Goal: Information Seeking & Learning: Find specific fact

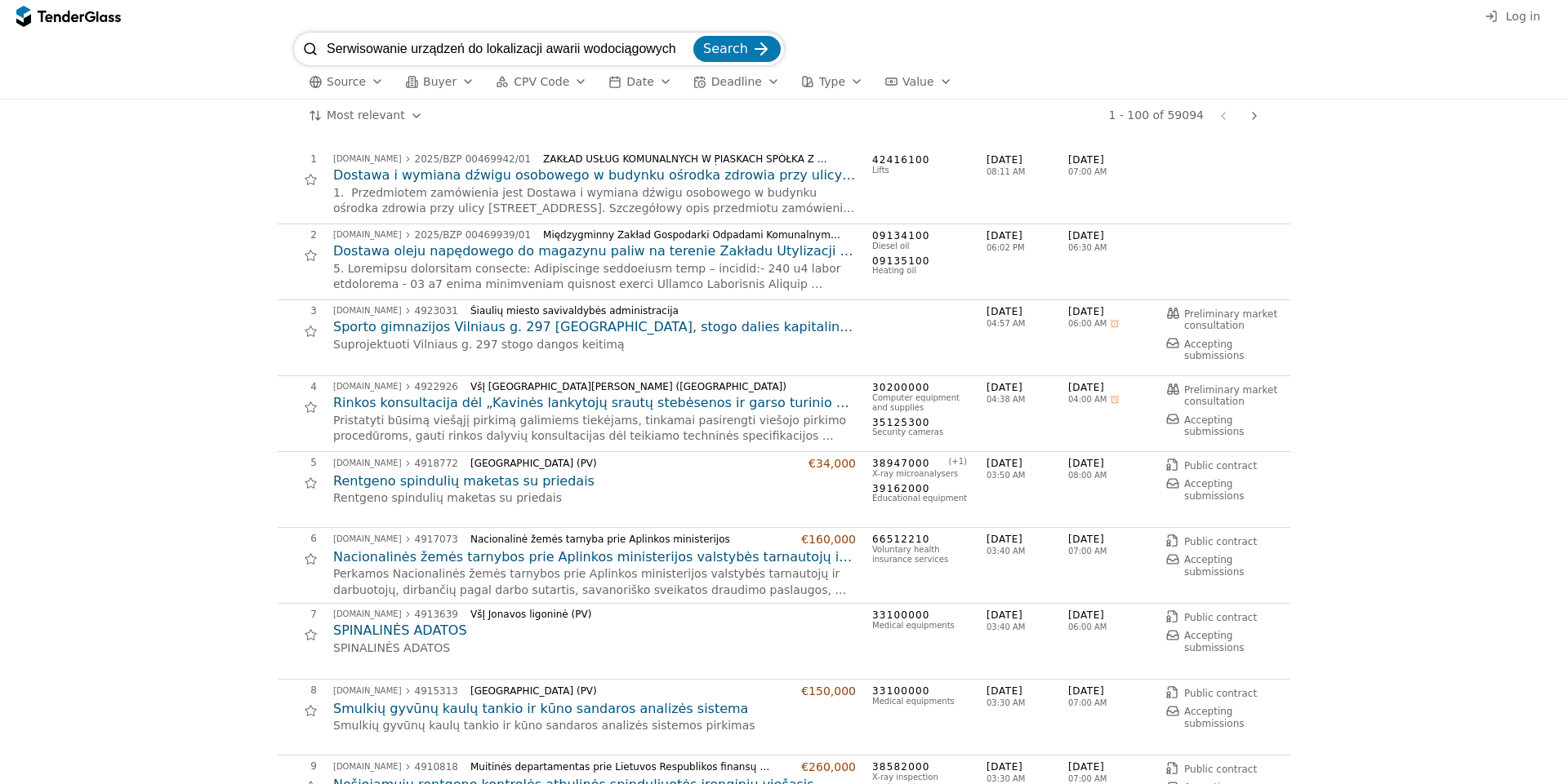
click at [693, 36] on button "Search" at bounding box center [737, 49] width 88 height 26
type input "Serwisowanie urządzeń do lokalizacji awarii wodociągowych"
click at [568, 47] on input "search" at bounding box center [508, 49] width 363 height 33
paste input "Serwisowanie urządzeń do lokalizacji awarii wodociągowych"
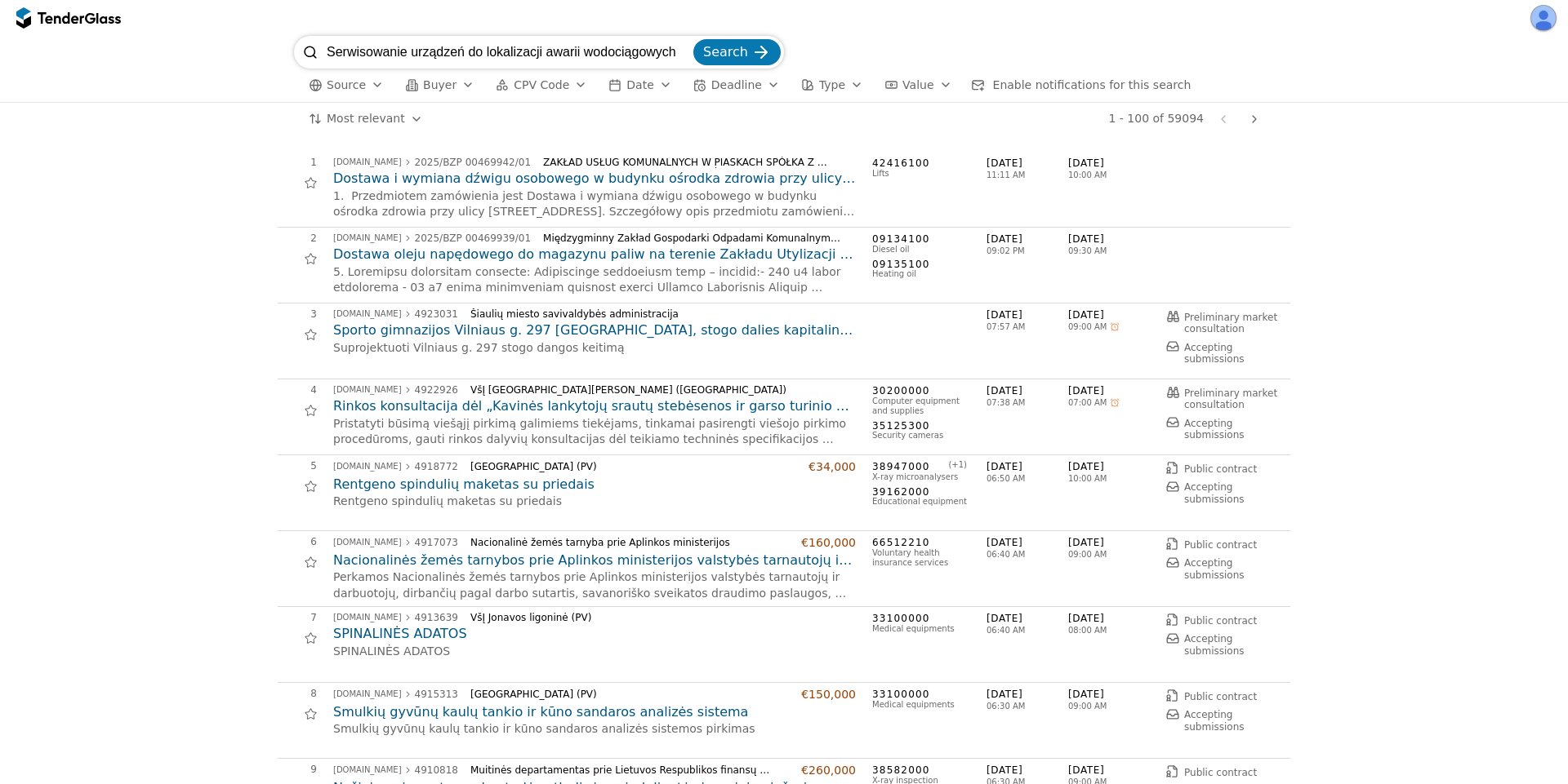
type input "Serwisowanie urządzeń do lokalizacji awarii wodociągowych"
click at [693, 39] on button "Search" at bounding box center [737, 51] width 88 height 26
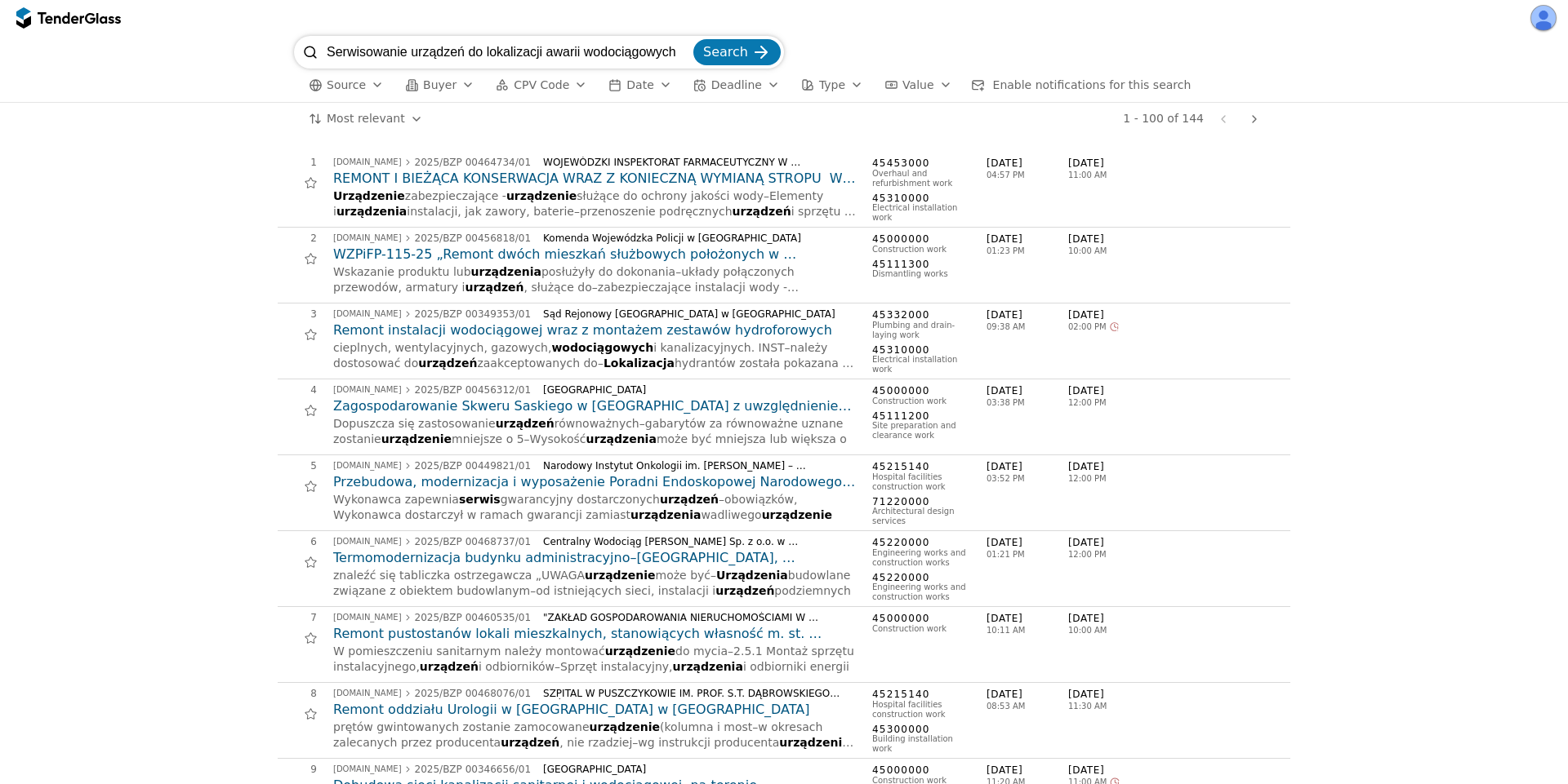
click at [368, 82] on div "button" at bounding box center [378, 85] width 46 height 43
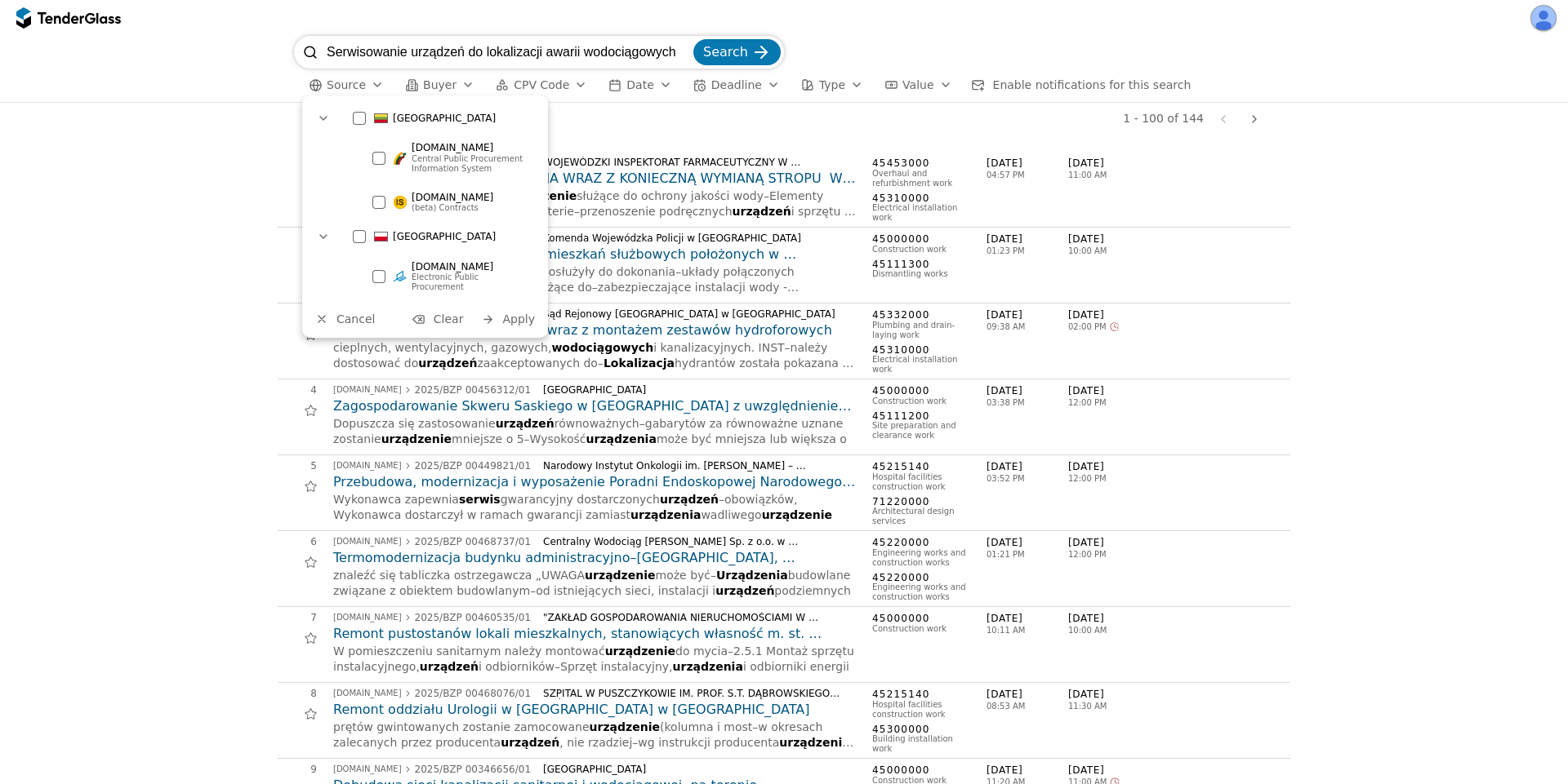
click at [381, 273] on div at bounding box center [378, 276] width 13 height 13
click at [520, 315] on div "Apply" at bounding box center [518, 320] width 33 height 14
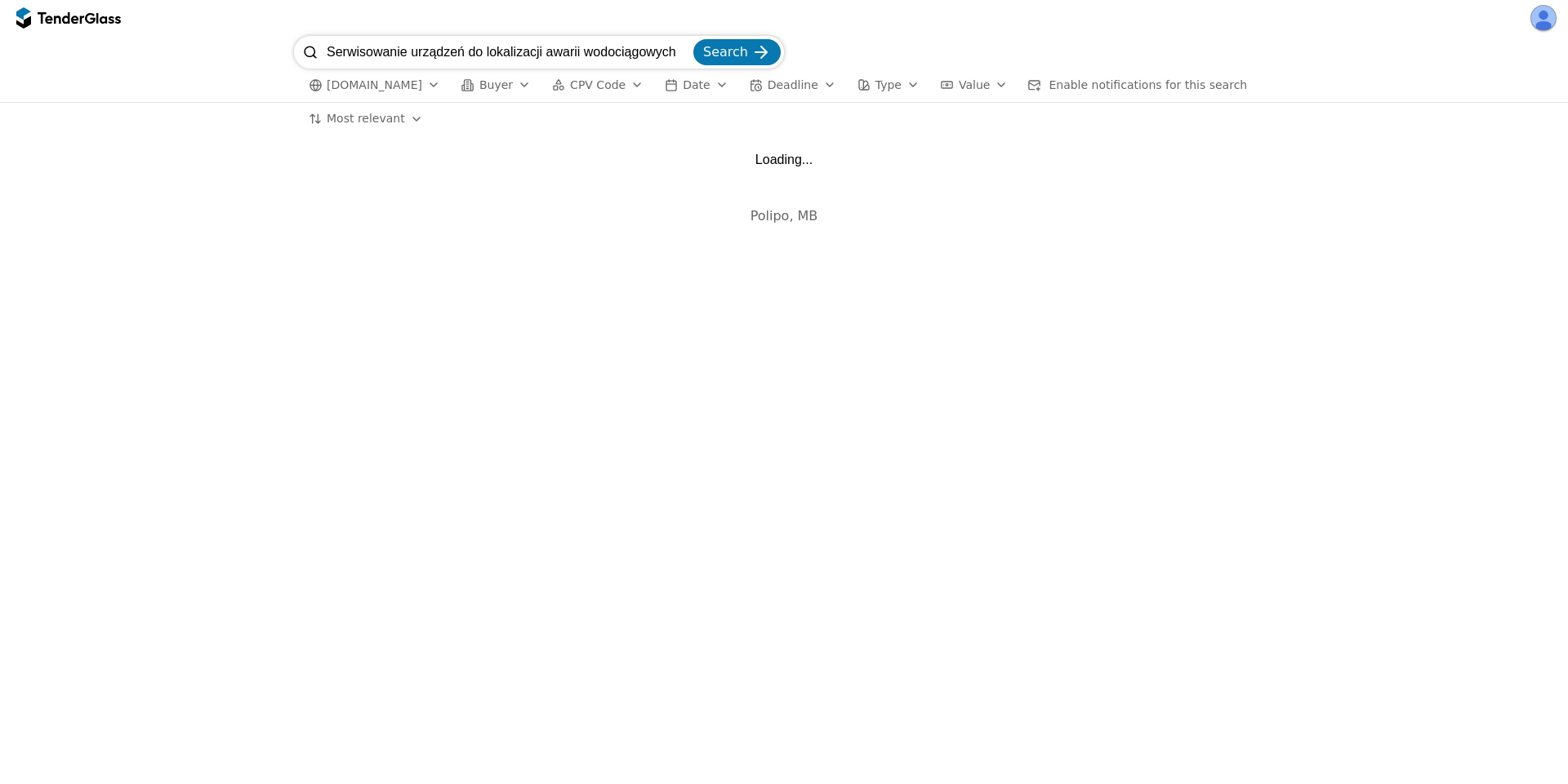
click at [378, 53] on input "Serwisowanie urządzeń do lokalizacji awarii wodociągowych" at bounding box center [508, 52] width 363 height 33
drag, startPoint x: 378, startPoint y: 53, endPoint x: 876, endPoint y: 54, distance: 498.0
click at [876, 54] on div "Serwisowanie urządzeń do lokalizacji awarii wodociągowych Search" at bounding box center [784, 52] width 979 height 33
click at [693, 39] on button "Search" at bounding box center [737, 51] width 88 height 26
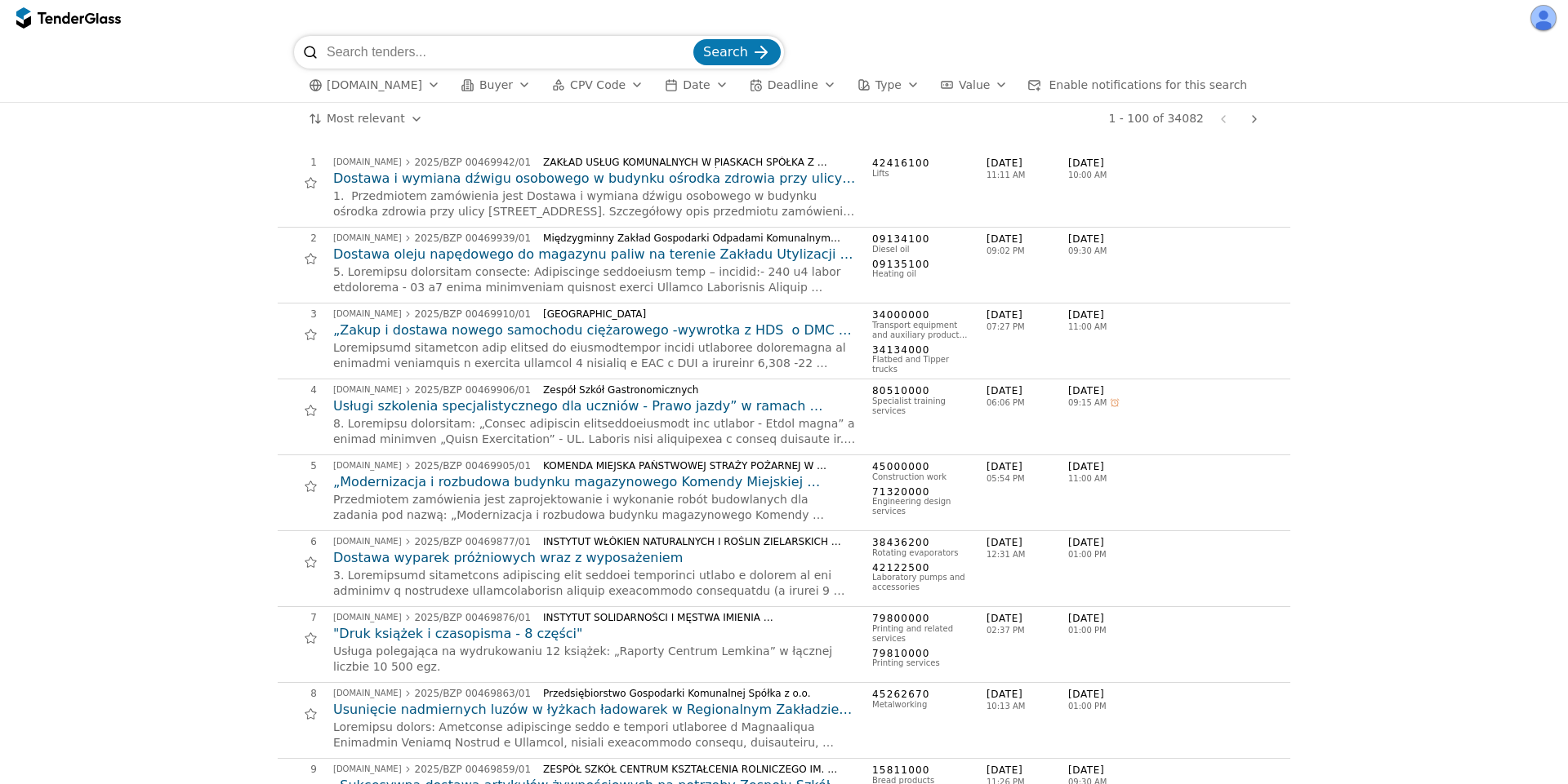
click at [712, 82] on div "button" at bounding box center [722, 85] width 46 height 43
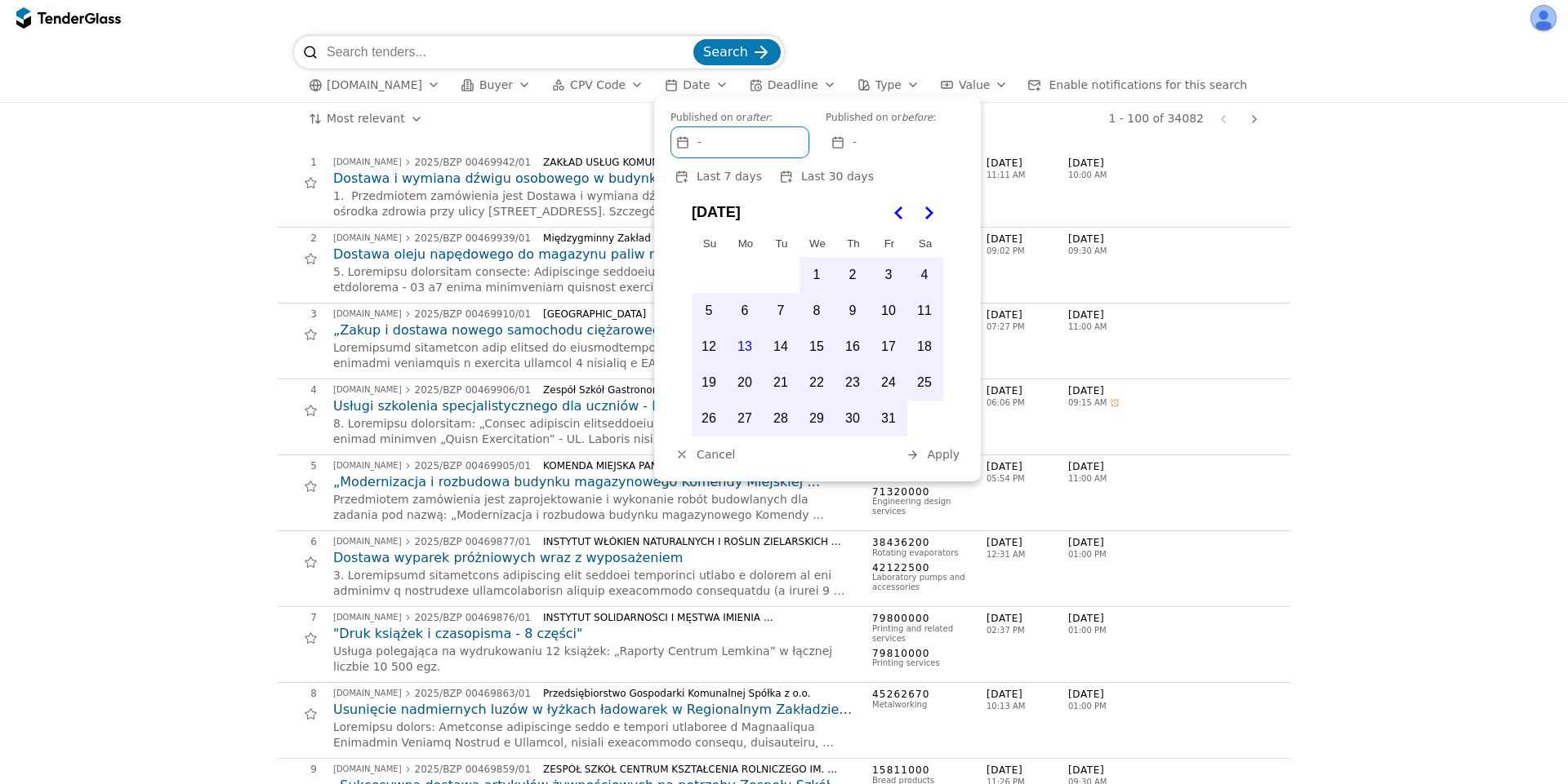
click at [883, 307] on button "10" at bounding box center [888, 311] width 35 height 35
drag, startPoint x: 801, startPoint y: 144, endPoint x: 871, endPoint y: 140, distance: 70.1
click at [802, 143] on div at bounding box center [796, 142] width 47 height 43
click at [882, 140] on div "-" at bounding box center [894, 143] width 137 height 30
drag, startPoint x: 885, startPoint y: 305, endPoint x: 893, endPoint y: 311, distance: 10.0
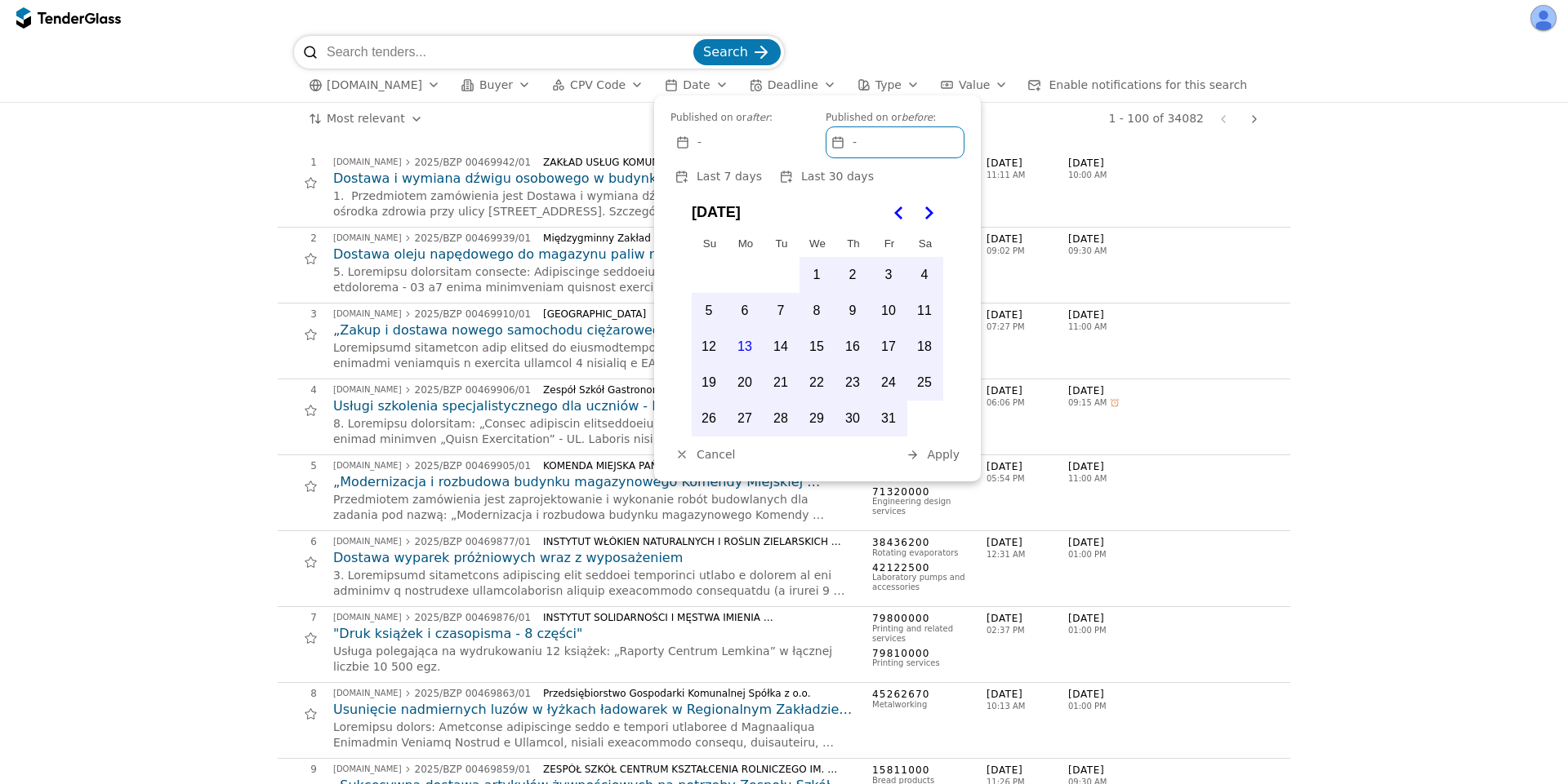
click at [886, 305] on button "10" at bounding box center [888, 311] width 35 height 35
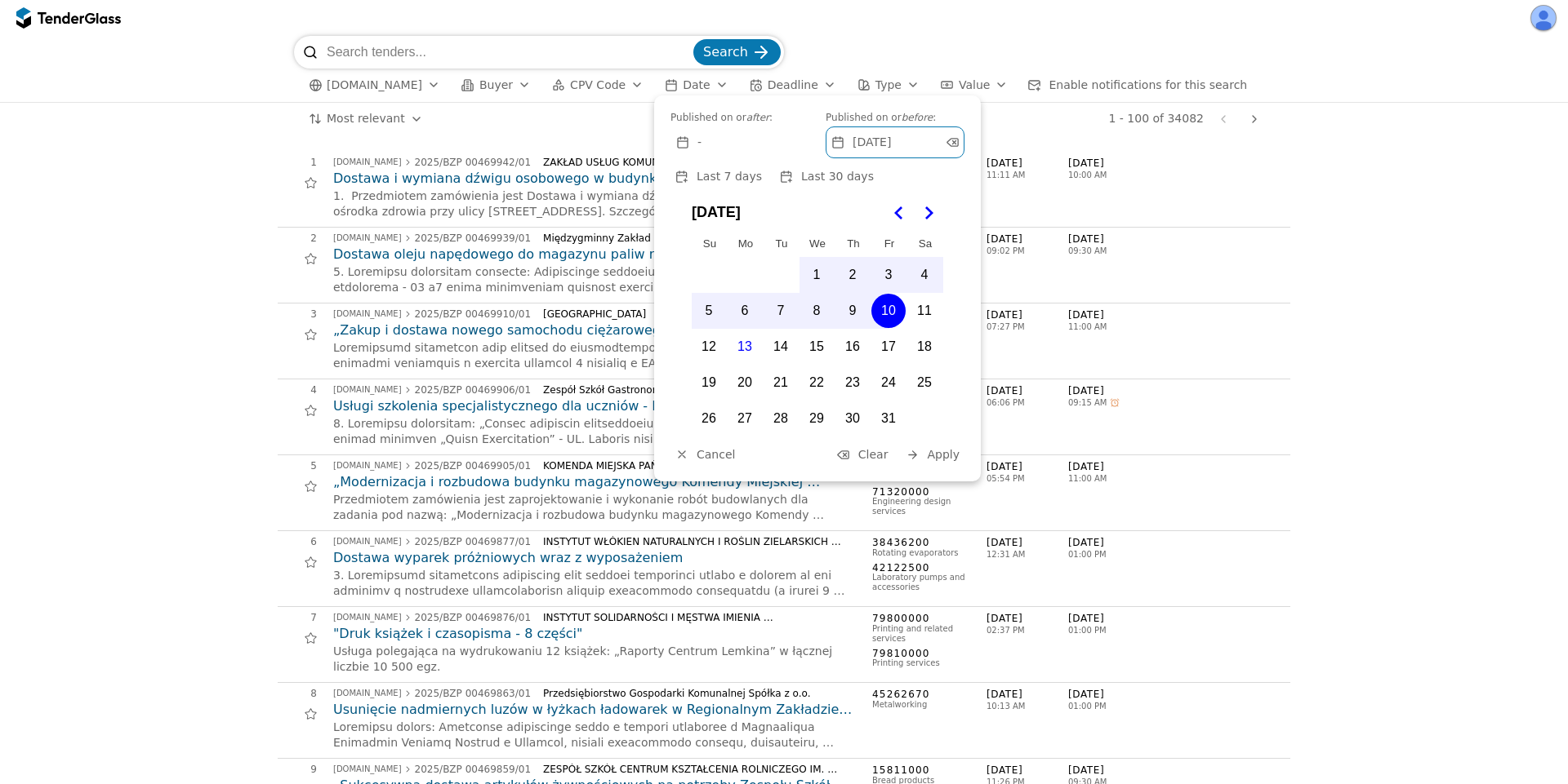
click at [937, 460] on span "Apply" at bounding box center [942, 454] width 33 height 13
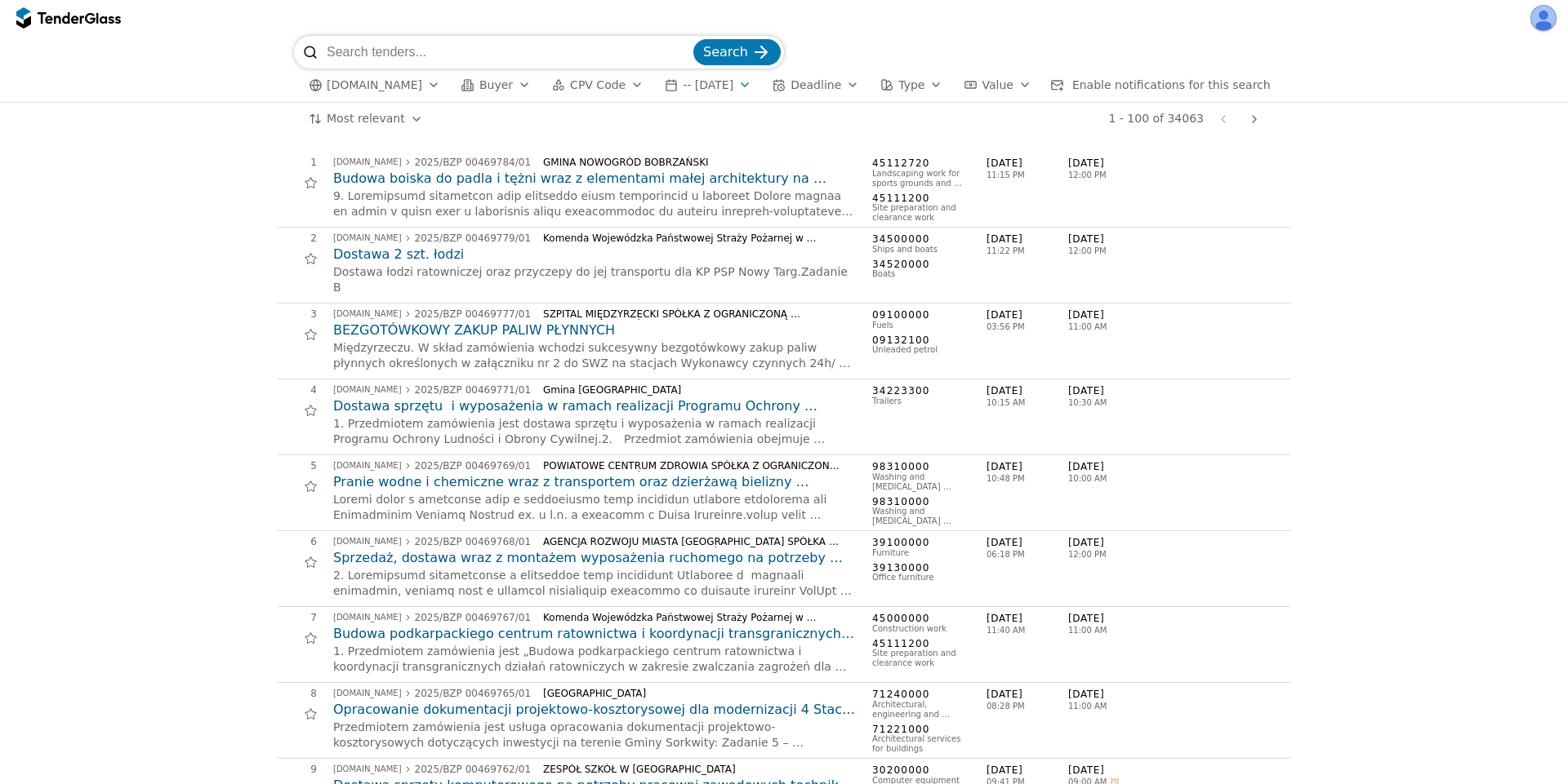
drag, startPoint x: 318, startPoint y: 175, endPoint x: 497, endPoint y: 177, distance: 179.0
click at [497, 177] on div "1 [DOMAIN_NAME] 2025/BZP 00469784/01 [GEOGRAPHIC_DATA] i tężni wraz z elementam…" at bounding box center [778, 190] width 1002 height 66
drag, startPoint x: 324, startPoint y: 180, endPoint x: 464, endPoint y: 179, distance: 140.0
click at [464, 179] on div "1 [DOMAIN_NAME] 2025/BZP 00469784/01 [GEOGRAPHIC_DATA] i tężni wraz z elementam…" at bounding box center [778, 190] width 1002 height 66
copy h2 "Budowa boiska do padla"
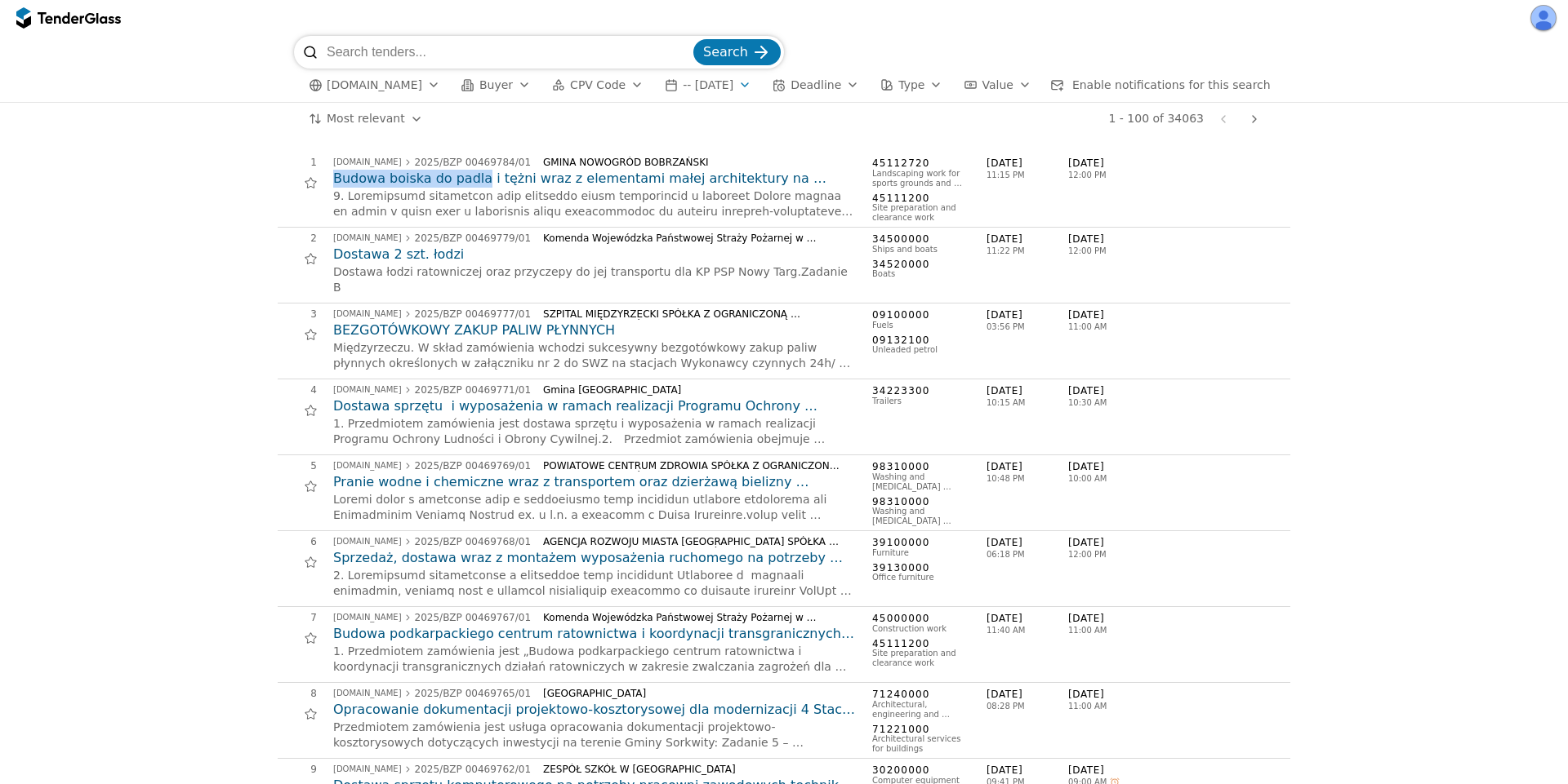
click at [722, 86] on span "- - [DATE]" at bounding box center [707, 84] width 51 height 13
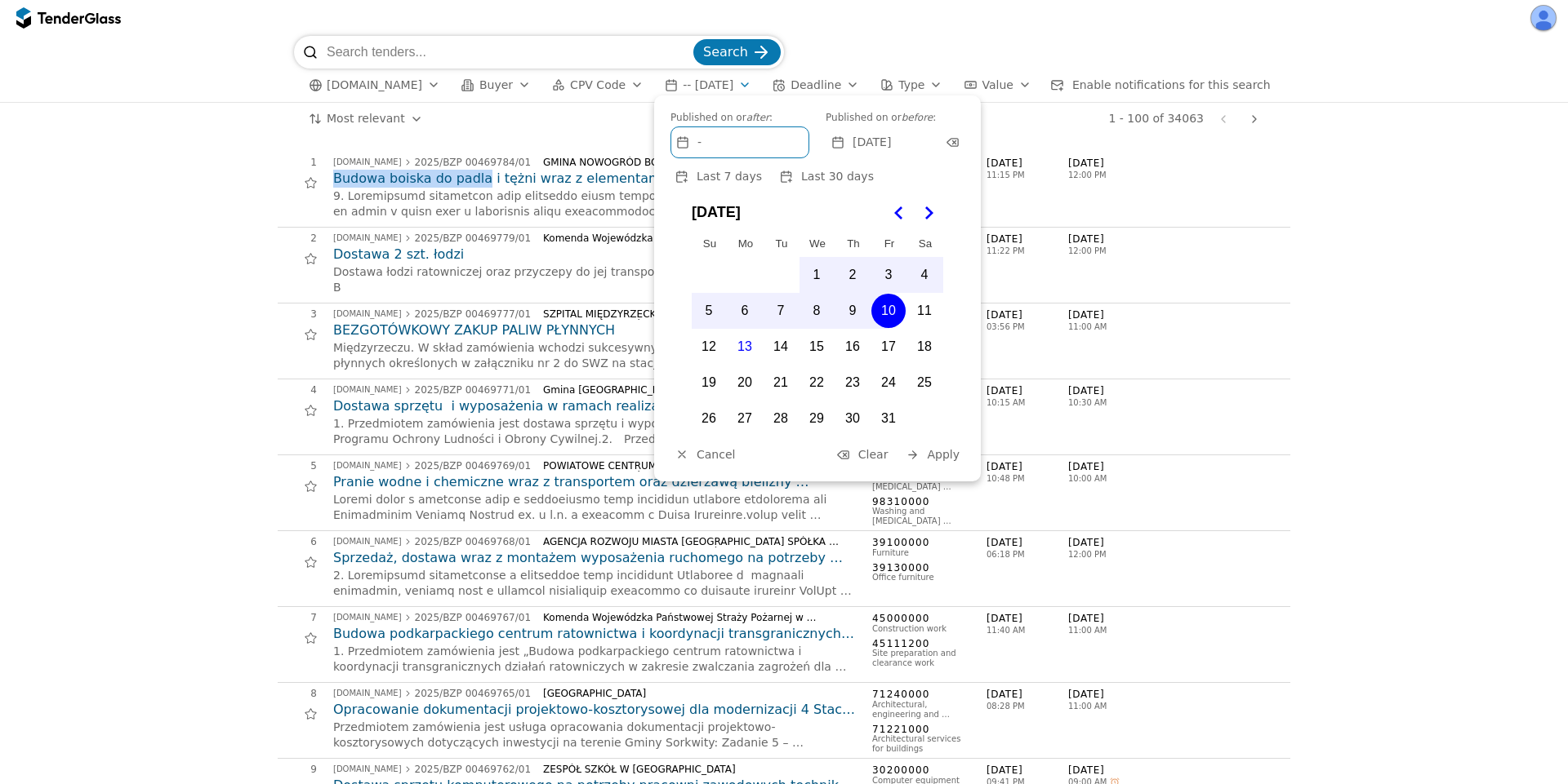
click at [864, 315] on button "9" at bounding box center [852, 311] width 35 height 35
click at [801, 141] on div at bounding box center [796, 142] width 47 height 43
click at [864, 141] on span "[DATE]" at bounding box center [871, 143] width 38 height 14
drag, startPoint x: 845, startPoint y: 305, endPoint x: 873, endPoint y: 337, distance: 42.5
click at [845, 305] on button "9" at bounding box center [852, 311] width 35 height 35
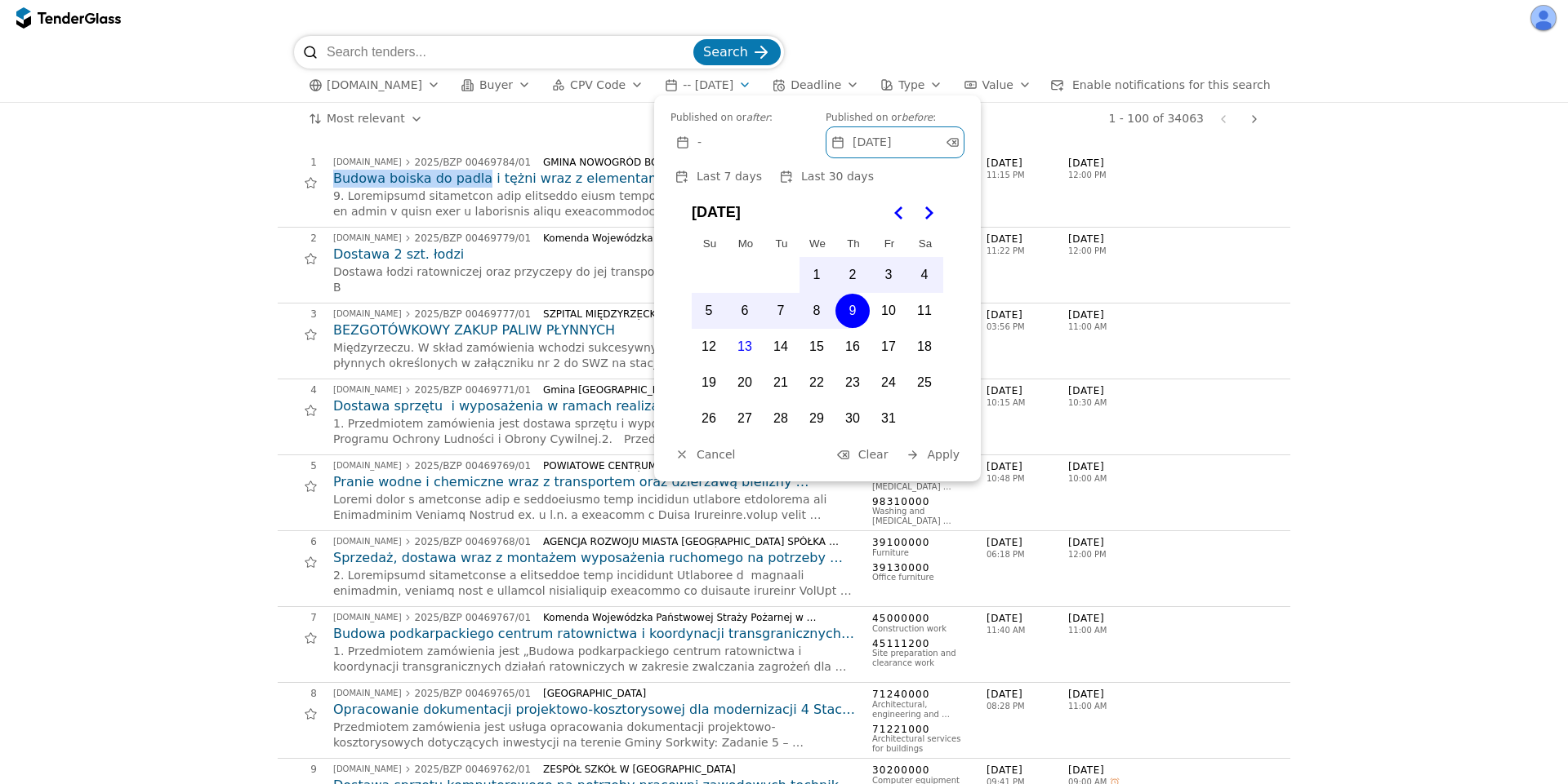
click at [940, 457] on span "Apply" at bounding box center [942, 454] width 33 height 13
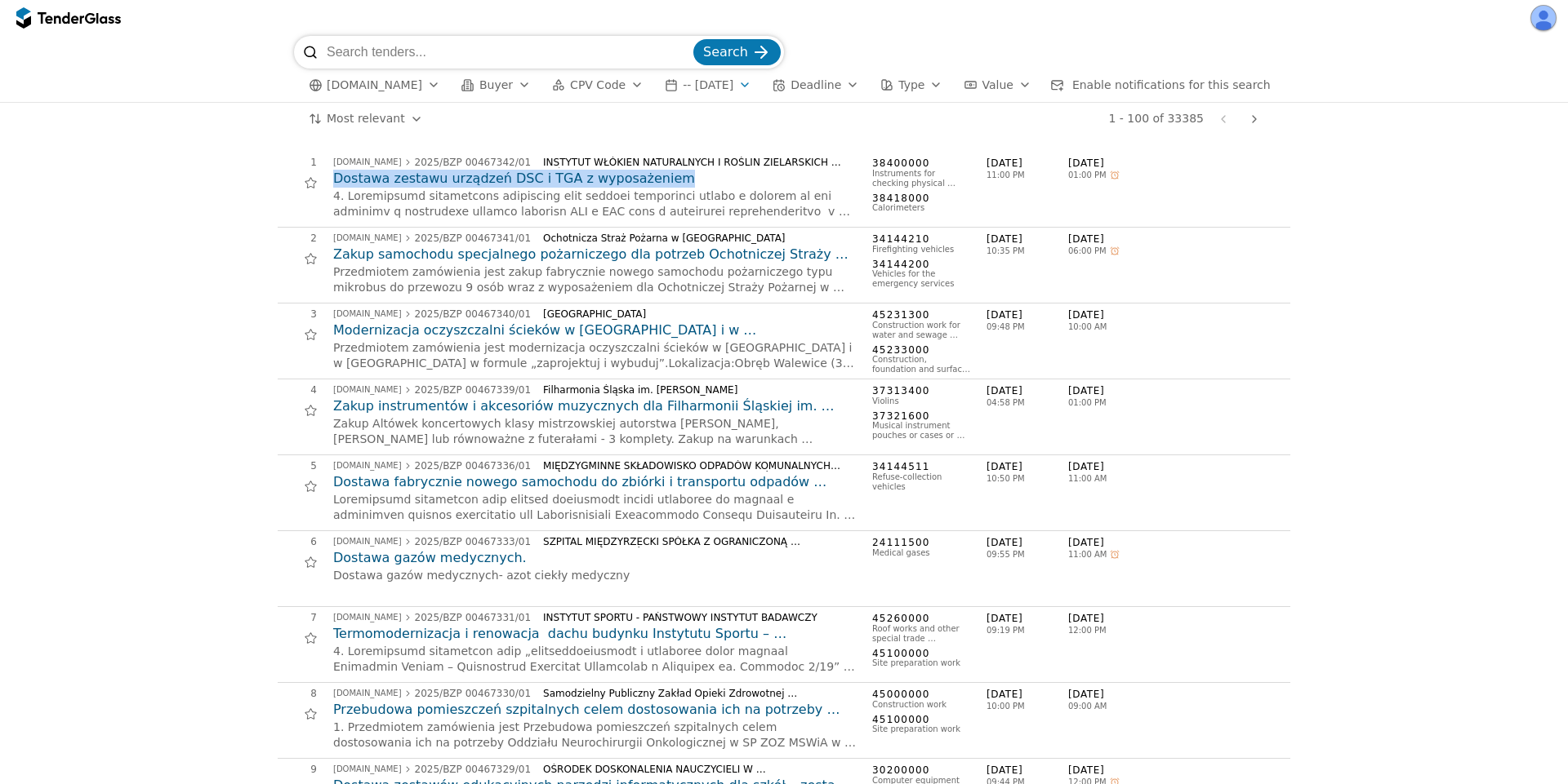
drag, startPoint x: 322, startPoint y: 177, endPoint x: 731, endPoint y: 176, distance: 409.0
click at [731, 176] on div "1 [DOMAIN_NAME] 2025/BZP 00467342/01 INSTYTUT WŁÓKIEN NATURALNYCH I ROŚLIN ZIEL…" at bounding box center [778, 190] width 1002 height 66
click at [471, 57] on input "search" at bounding box center [508, 52] width 363 height 33
click at [445, 44] on input "search" at bounding box center [508, 52] width 363 height 33
click at [762, 89] on div "button" at bounding box center [745, 85] width 46 height 43
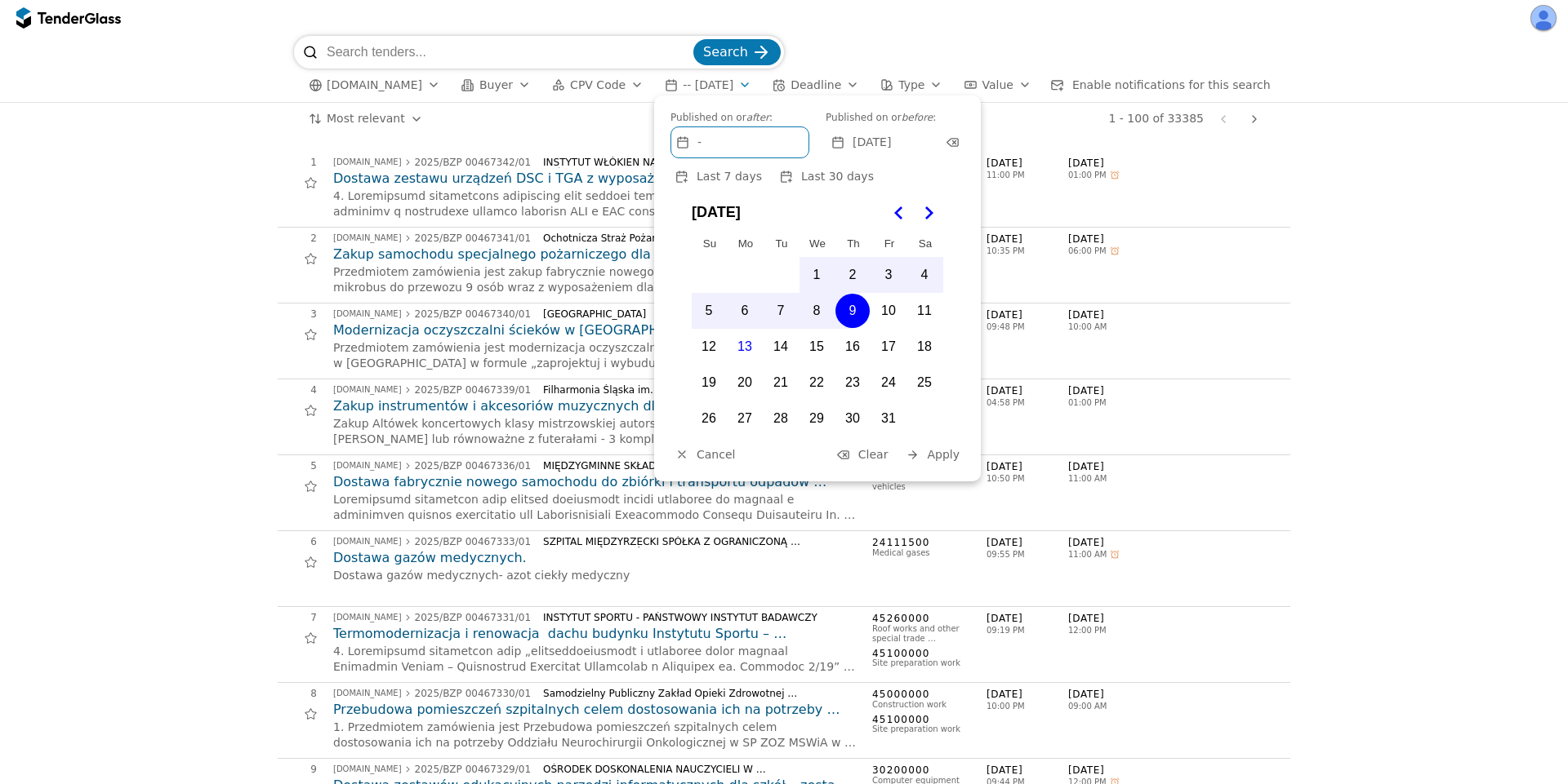
drag, startPoint x: 880, startPoint y: 451, endPoint x: 927, endPoint y: 458, distance: 47.5
click at [880, 451] on span "Clear" at bounding box center [873, 454] width 30 height 13
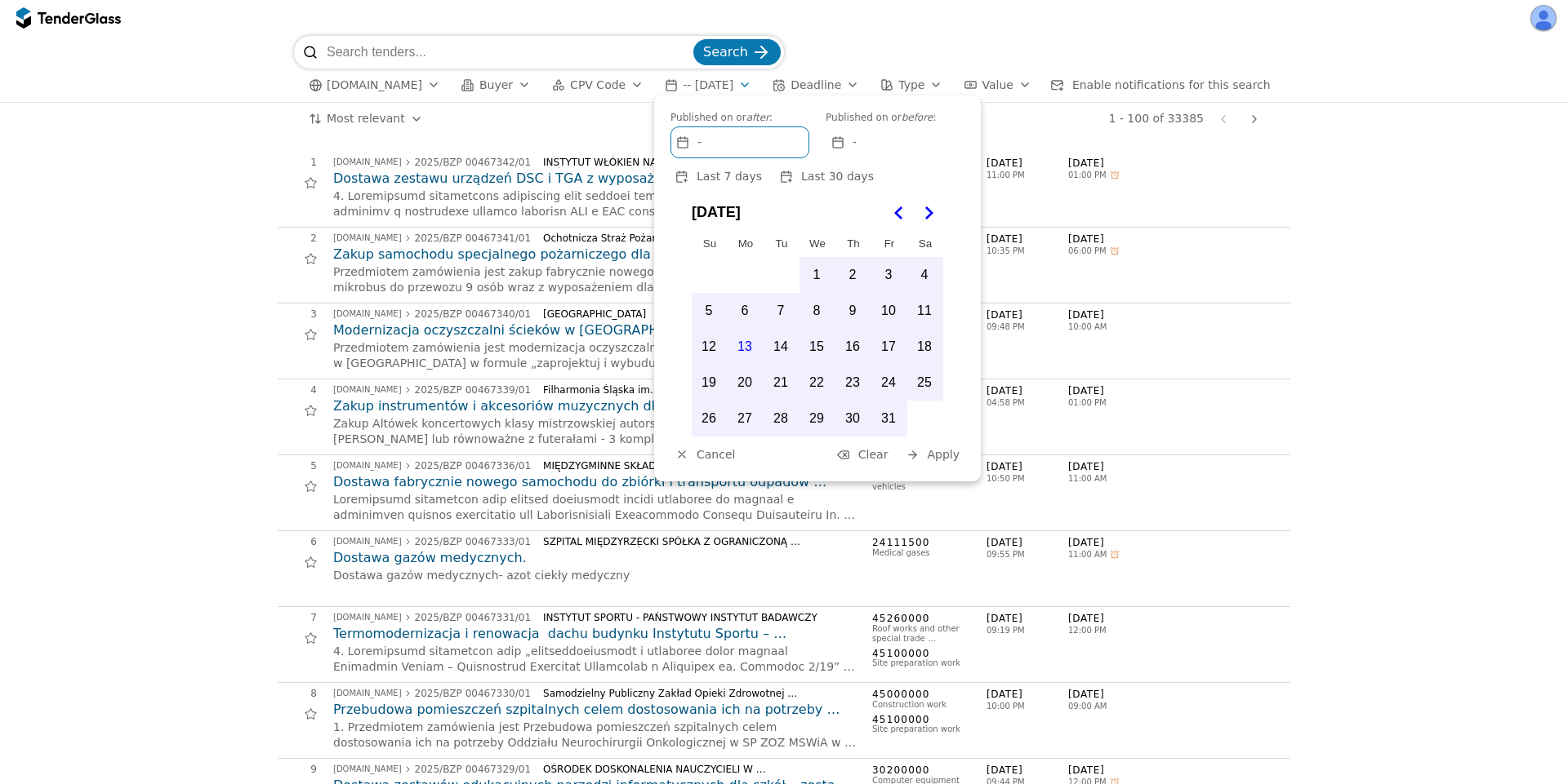
click at [948, 458] on span "Apply" at bounding box center [942, 454] width 33 height 13
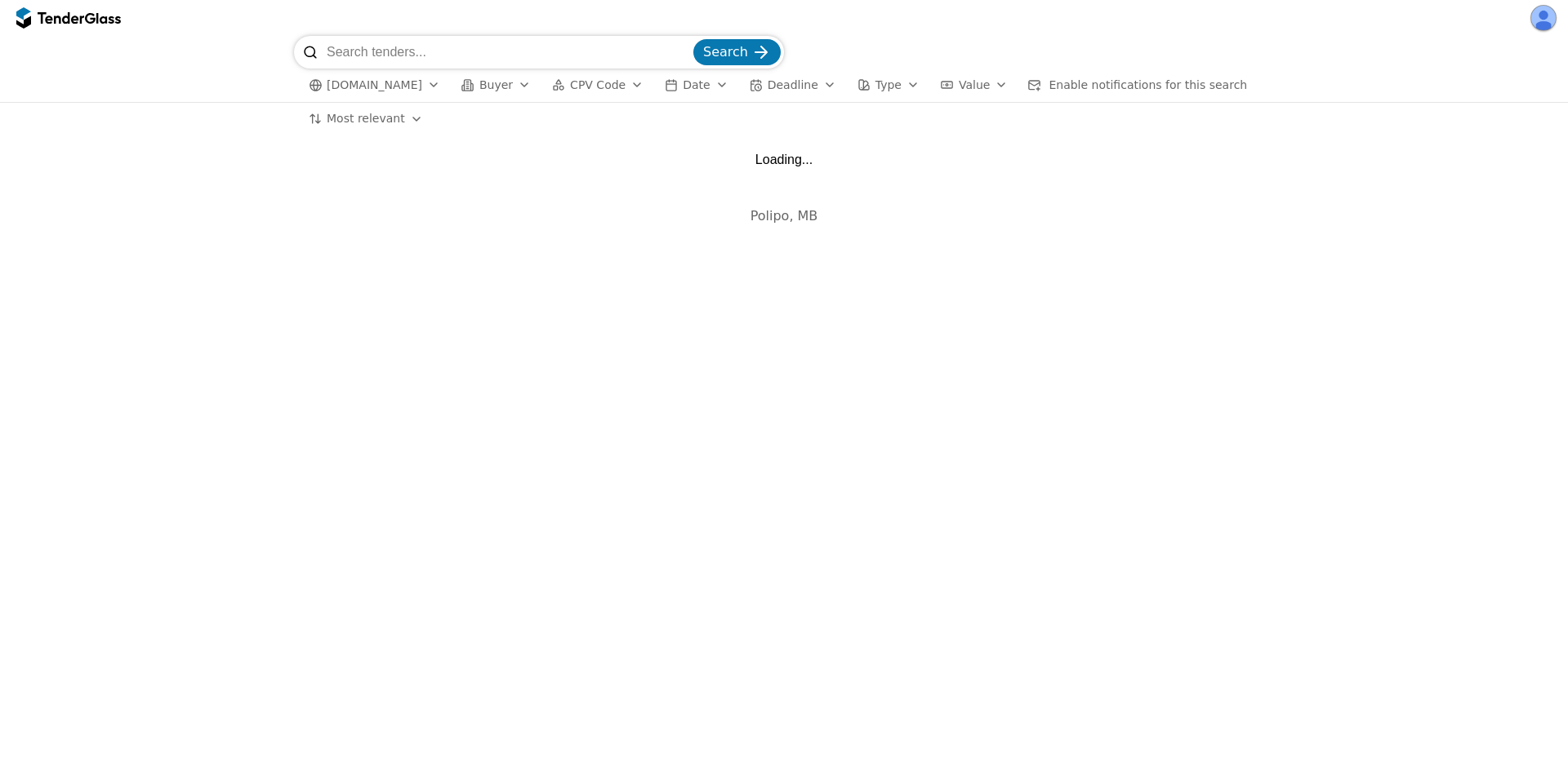
click at [433, 57] on input "search" at bounding box center [508, 52] width 363 height 33
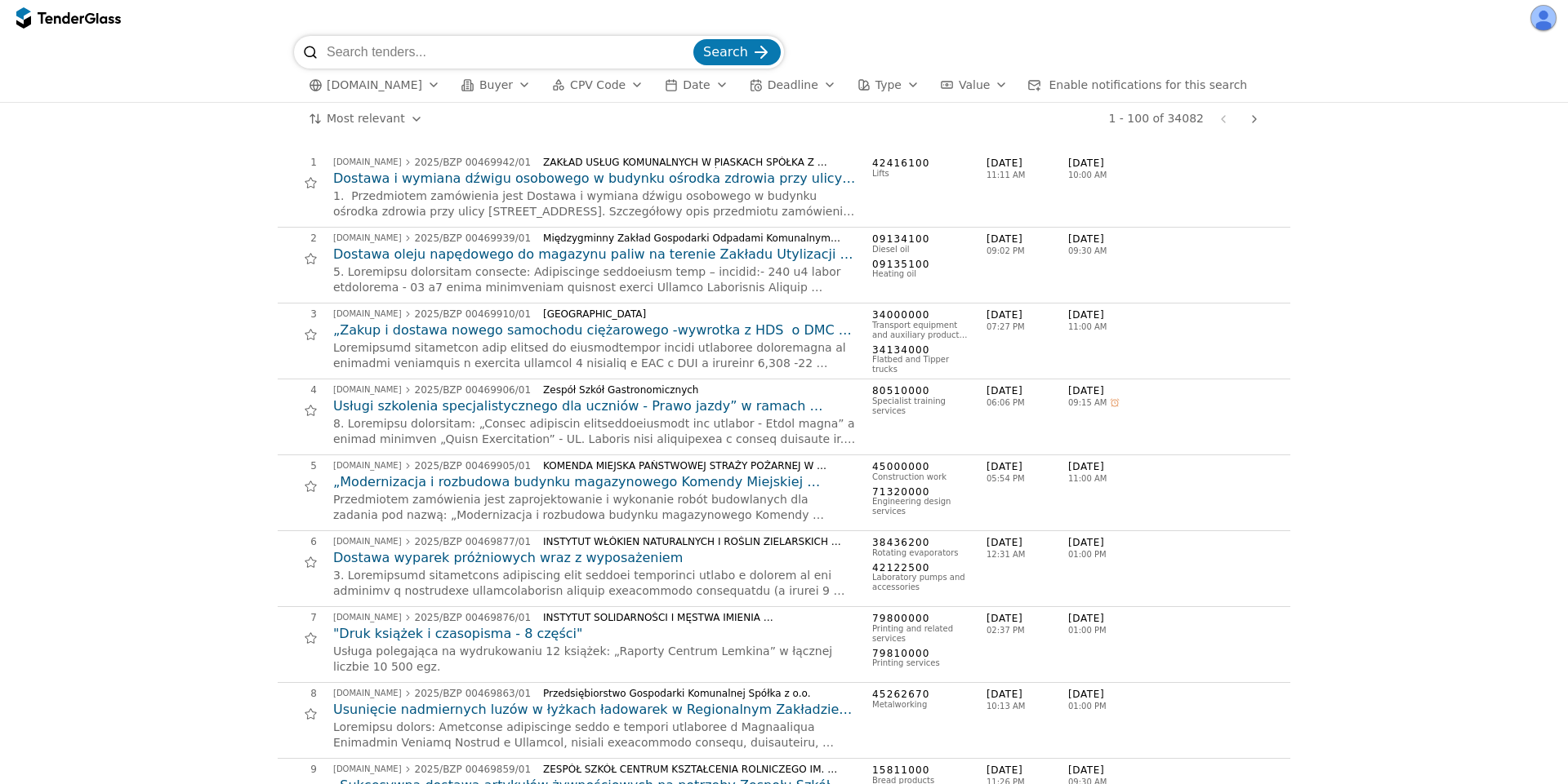
paste input "Dostarczenie kompletu opraw dla ZUS"
type input "Dostarczenie kompletu opraw dla ZUS"
click at [693, 39] on button "Search" at bounding box center [737, 51] width 88 height 26
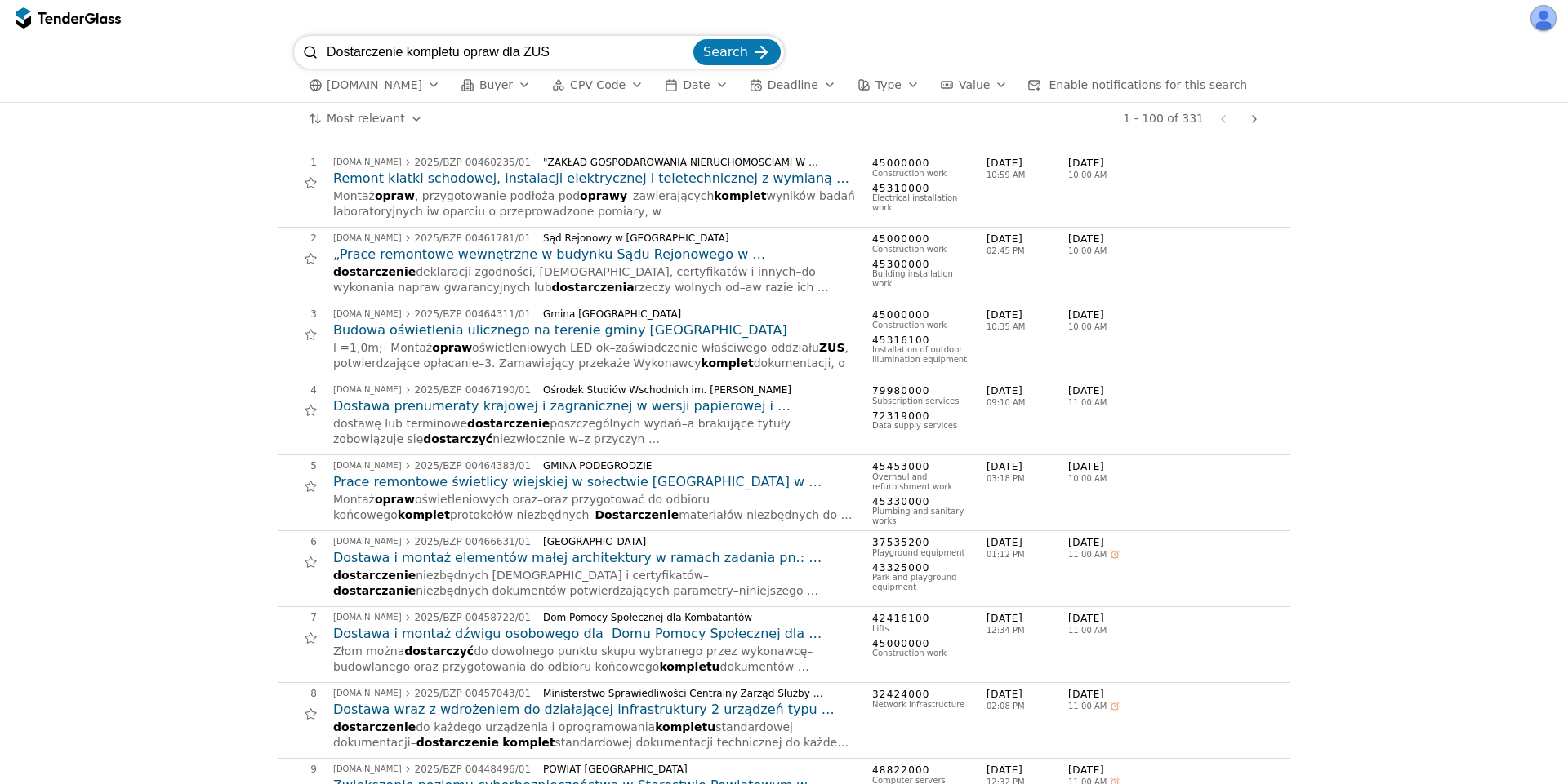
click at [592, 52] on input "Dostarczenie kompletu opraw dla ZUS" at bounding box center [508, 52] width 363 height 33
paste input "Budowa demonstracyjnego budynku zarządzania kryzysowego"
type input "Budowa demonstracyjnego budynku zarządzania kryzysowego"
click at [693, 39] on button "Search" at bounding box center [737, 51] width 88 height 26
